Goal: Transaction & Acquisition: Purchase product/service

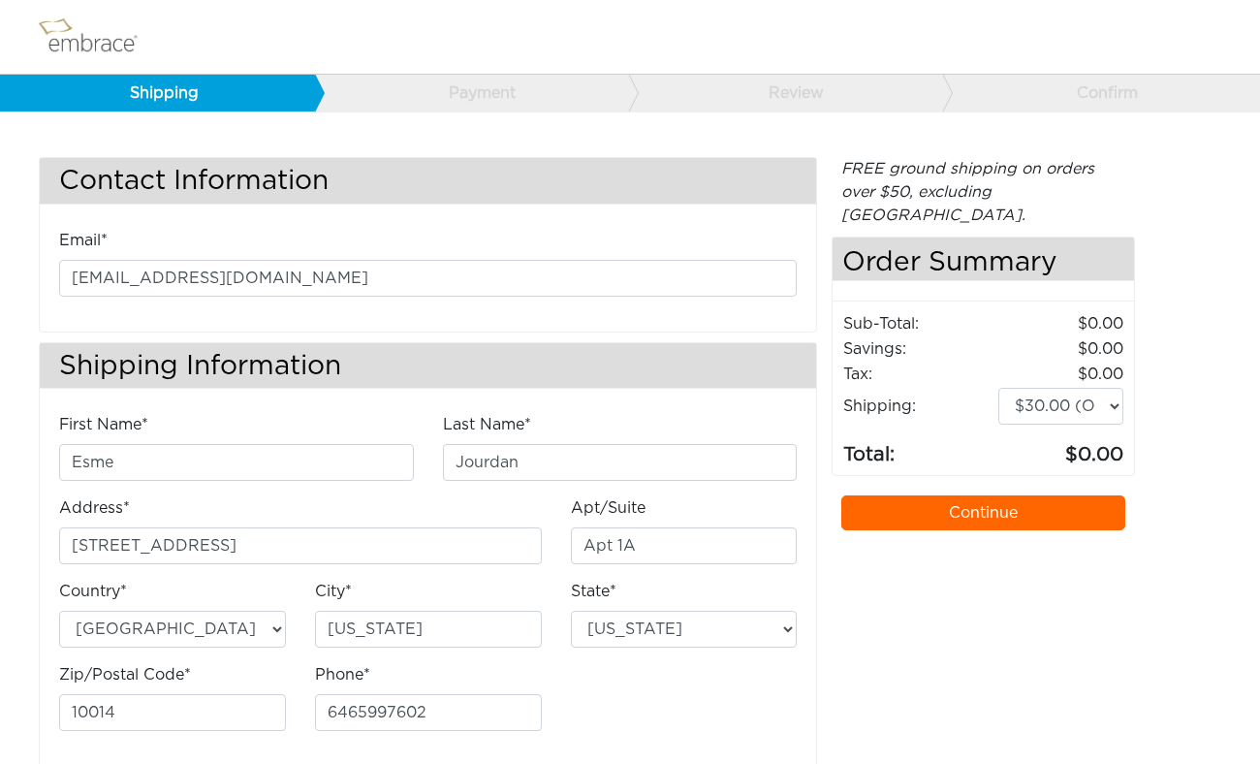
select select "4"
